Goal: Task Accomplishment & Management: Complete application form

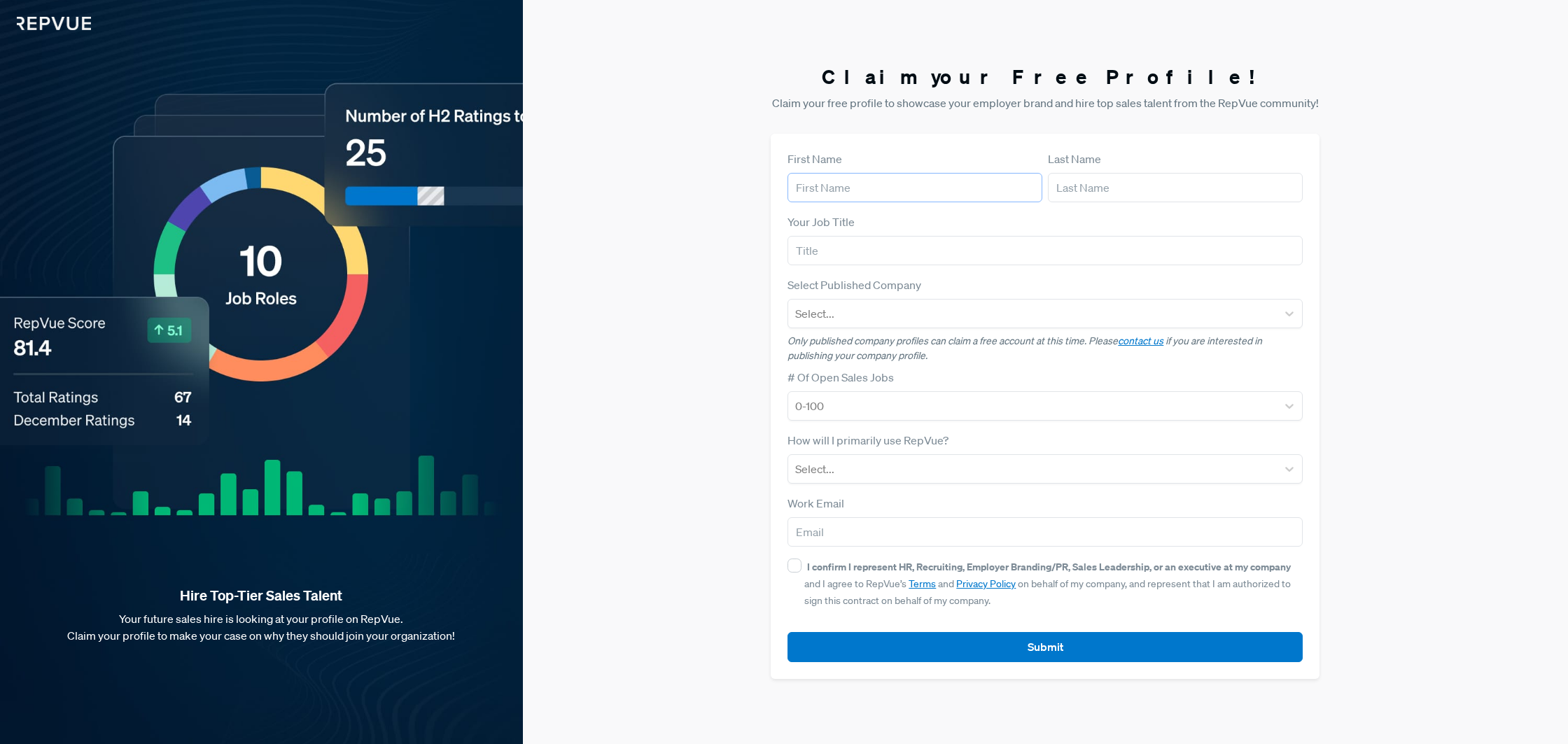
click at [827, 183] on input "text" at bounding box center [914, 187] width 254 height 29
type input "[PERSON_NAME]"
type input "Azuga"
type input "[EMAIL_ADDRESS][DOMAIN_NAME]"
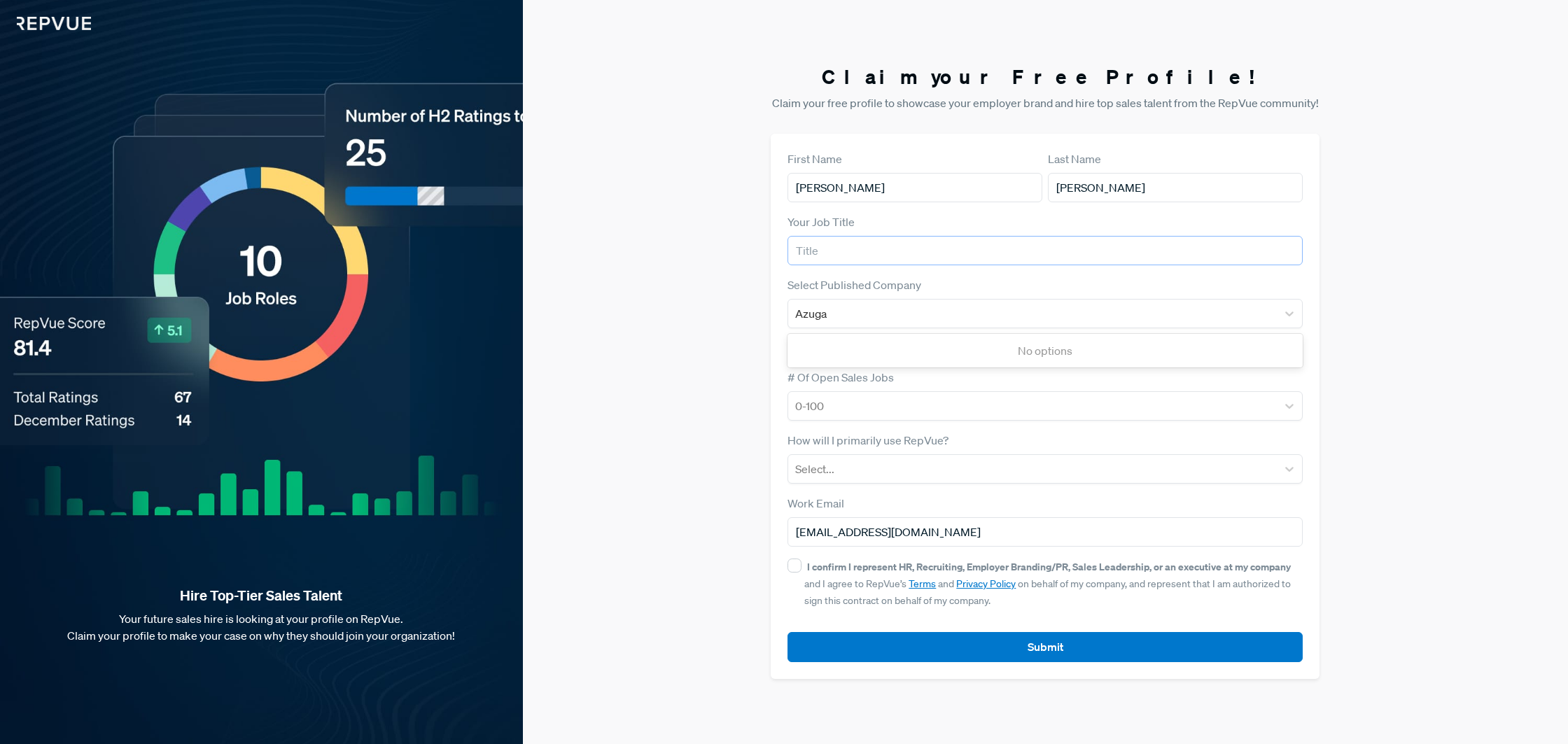
click at [862, 251] on input "text" at bounding box center [1045, 250] width 515 height 29
type input "CEO"
click at [875, 408] on div at bounding box center [1032, 406] width 475 height 20
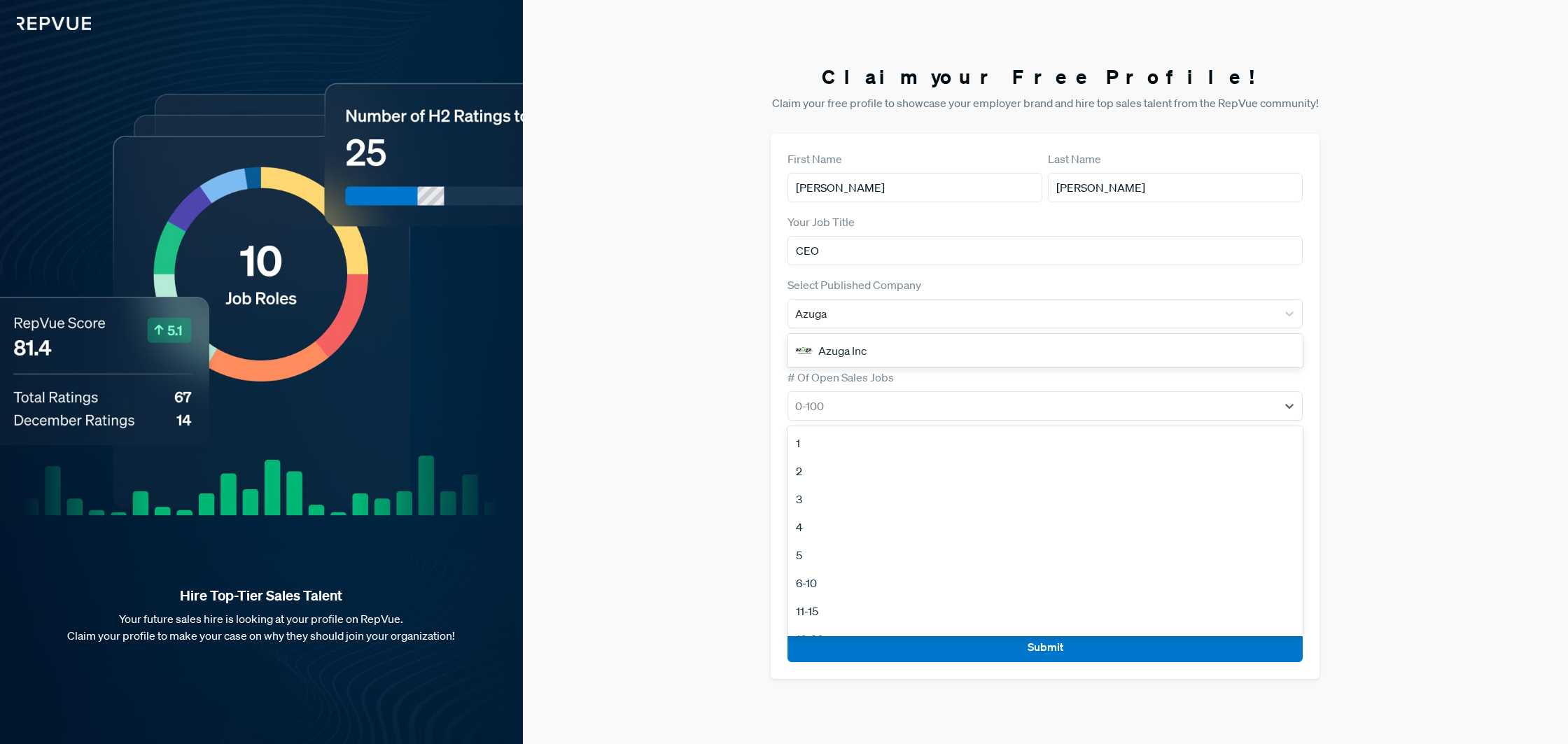
click at [880, 558] on div "5" at bounding box center [1045, 555] width 515 height 28
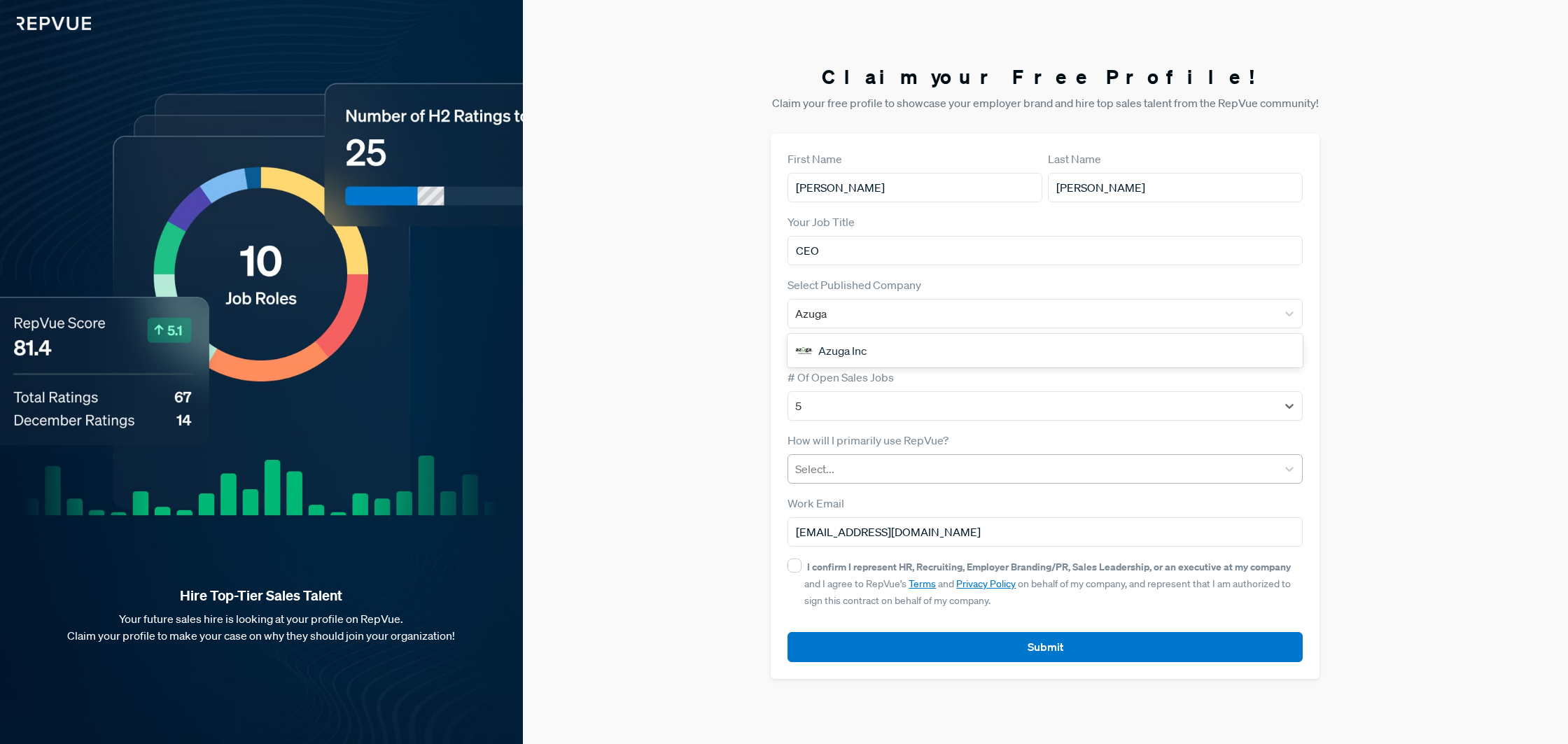
click at [840, 465] on div at bounding box center [1032, 469] width 475 height 20
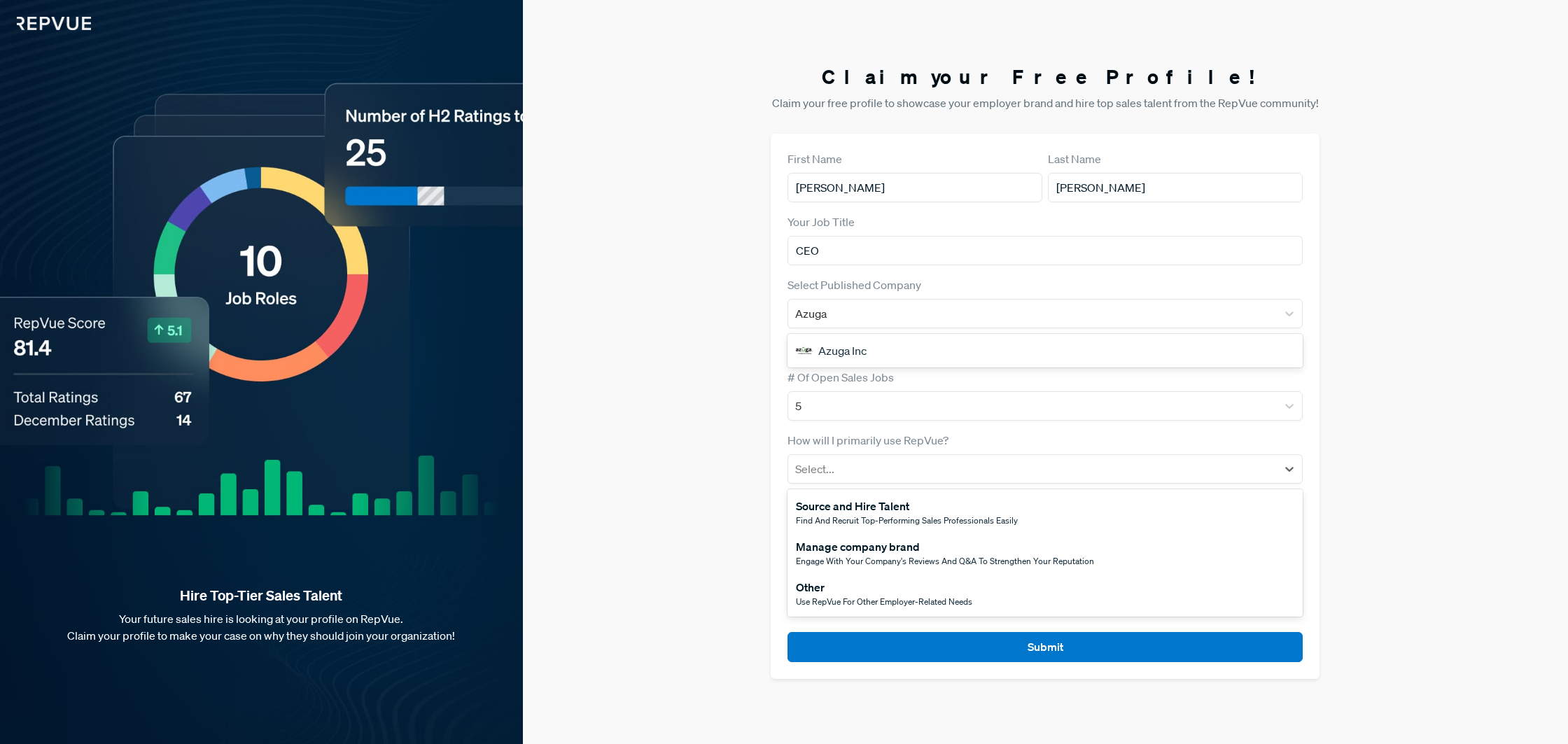
click at [891, 552] on div "Manage company brand" at bounding box center [945, 546] width 298 height 17
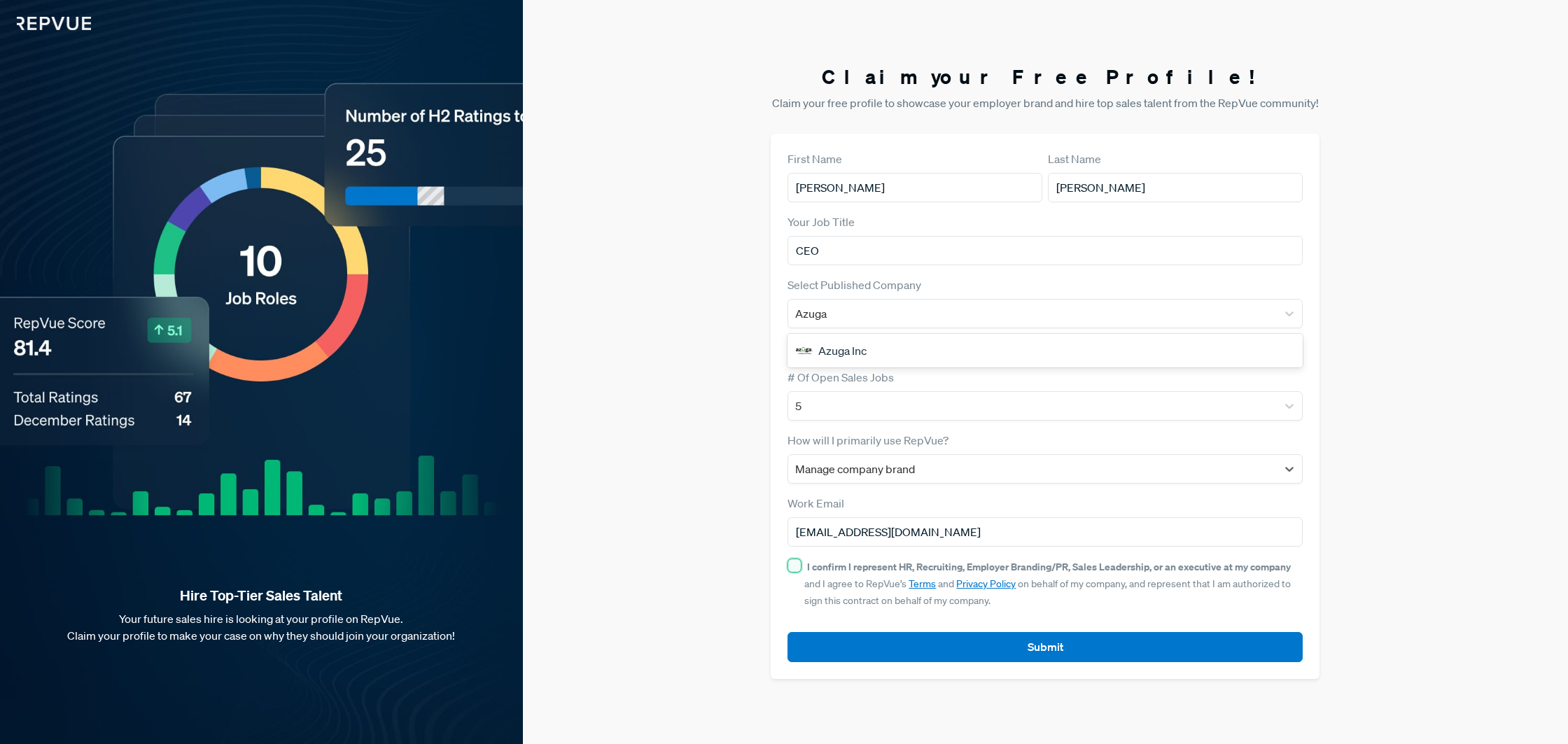
click at [795, 568] on input "I confirm I represent HR, Recruiting, Employer Branding/PR, Sales Leadership, o…" at bounding box center [794, 565] width 14 height 14
checkbox input "true"
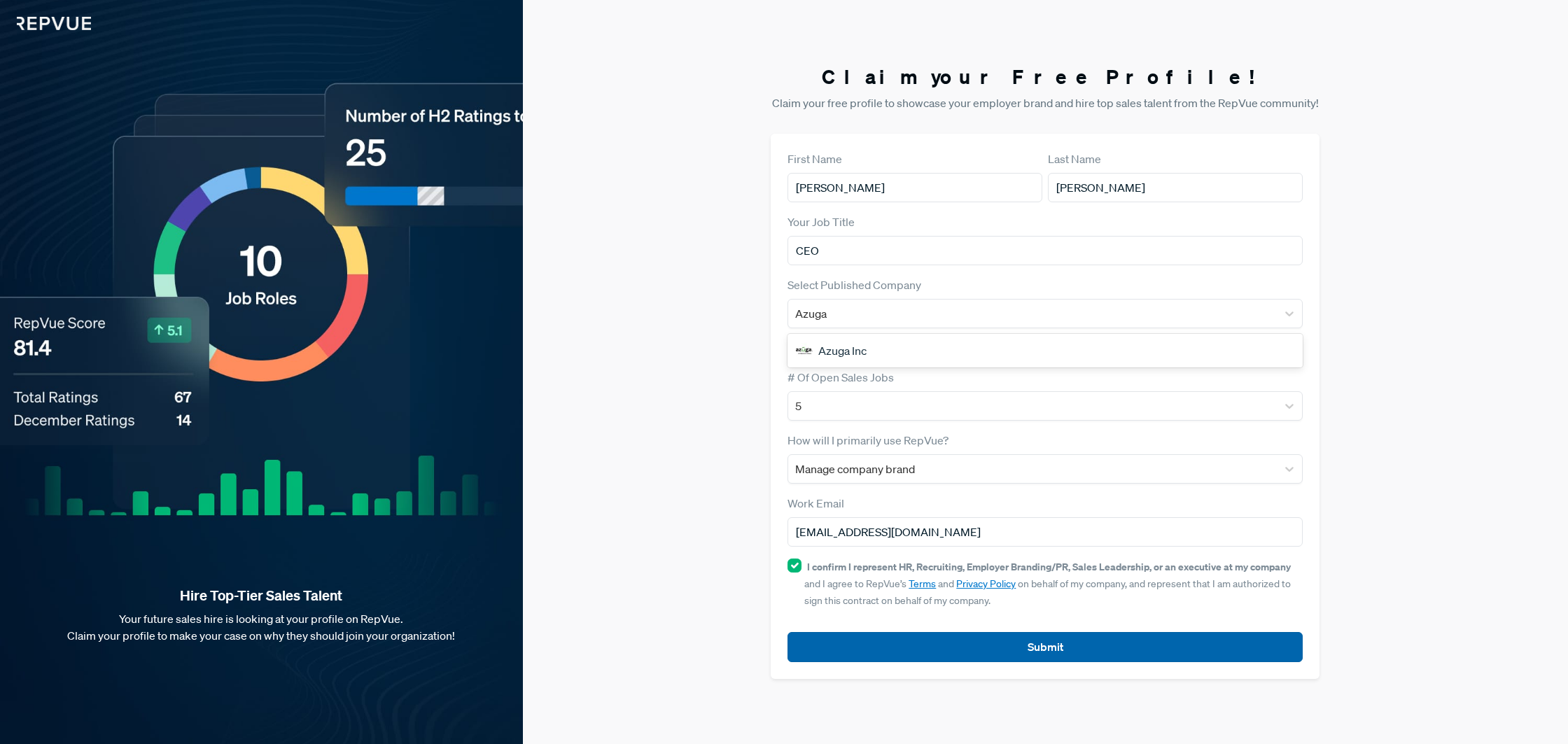
click at [1056, 646] on button "Submit" at bounding box center [1045, 647] width 515 height 30
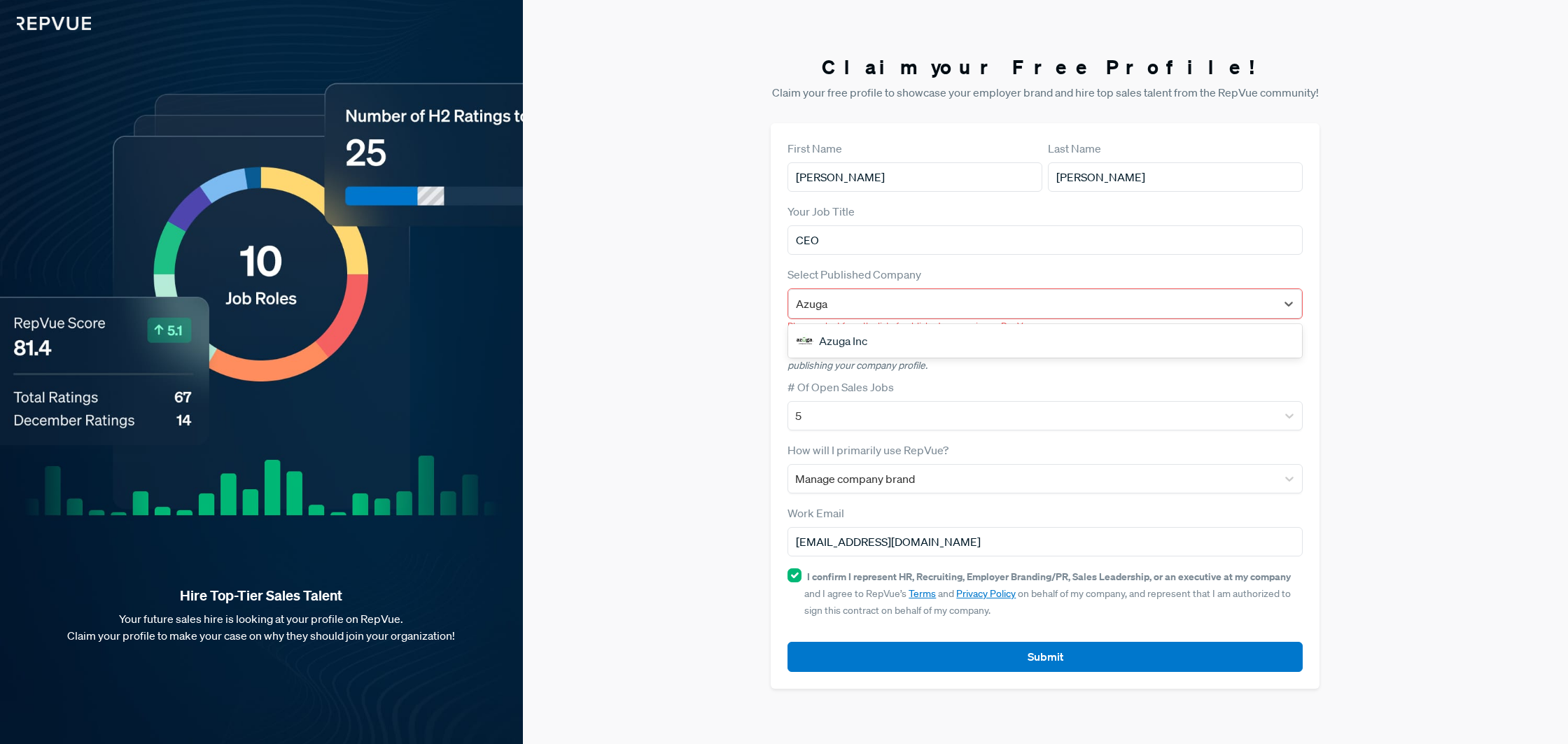
click at [840, 337] on div "Azuga Inc" at bounding box center [1045, 341] width 514 height 28
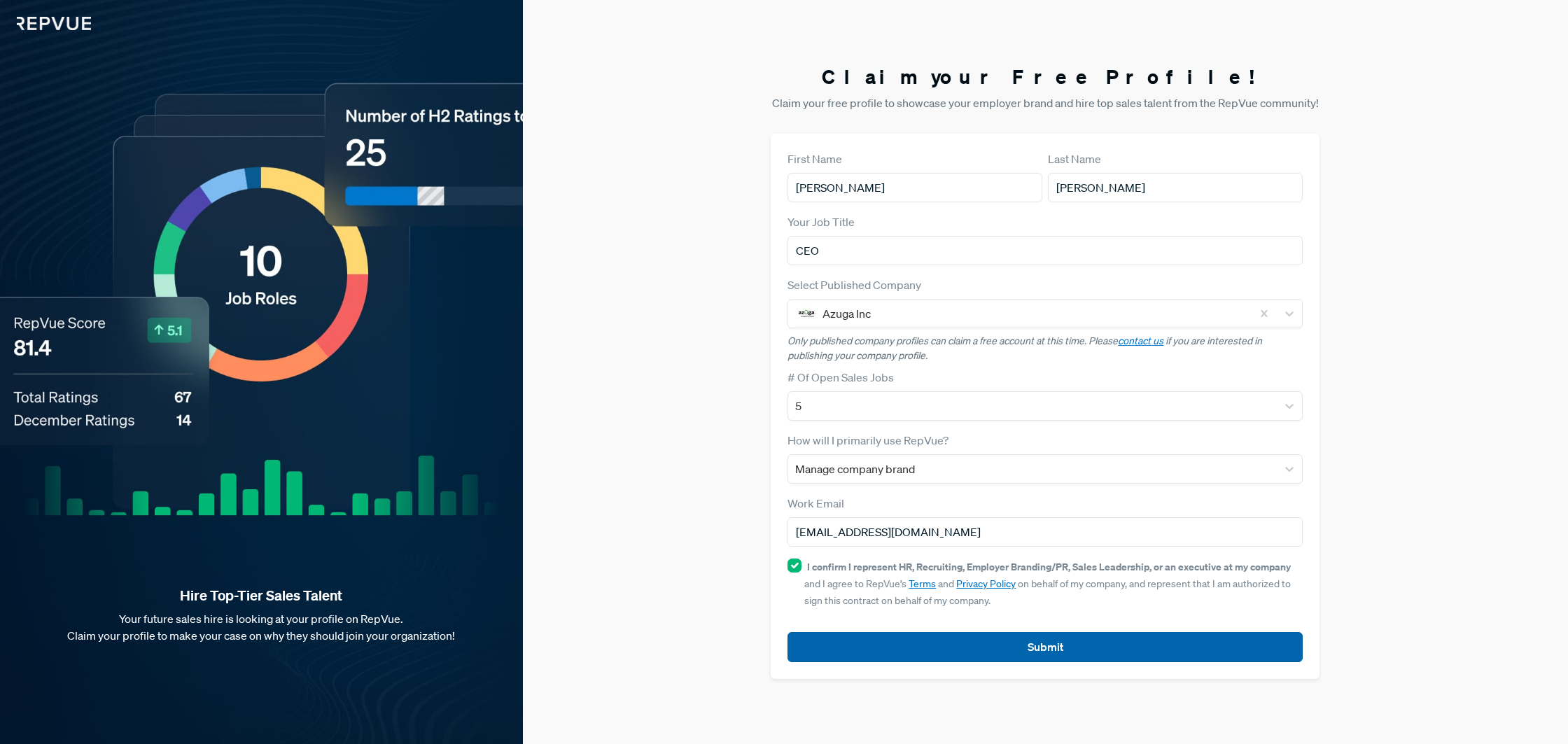
click at [1054, 647] on button "Submit" at bounding box center [1045, 647] width 515 height 30
